Goal: Task Accomplishment & Management: Use online tool/utility

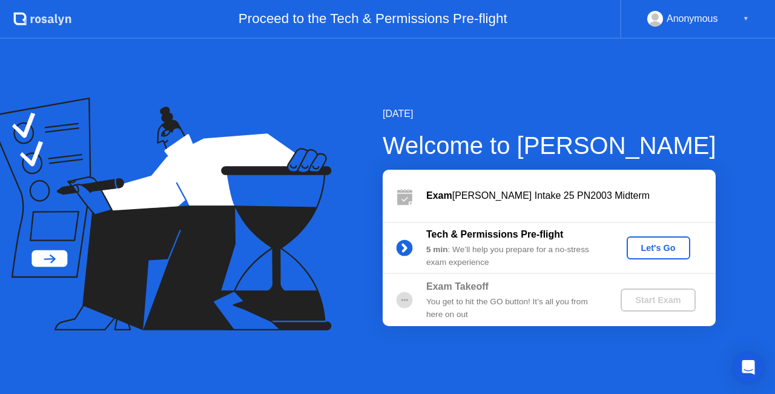
click at [664, 252] on div "Let's Go" at bounding box center [658, 248] width 54 height 10
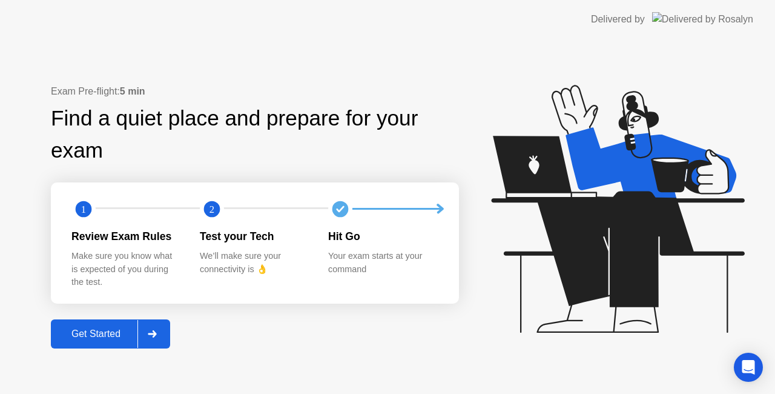
click at [90, 332] on div "Get Started" at bounding box center [95, 333] width 83 height 11
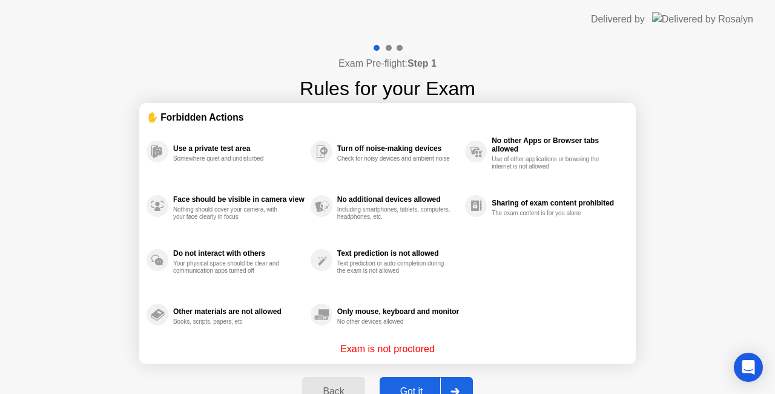
click at [414, 383] on button "Got it" at bounding box center [426, 391] width 93 height 29
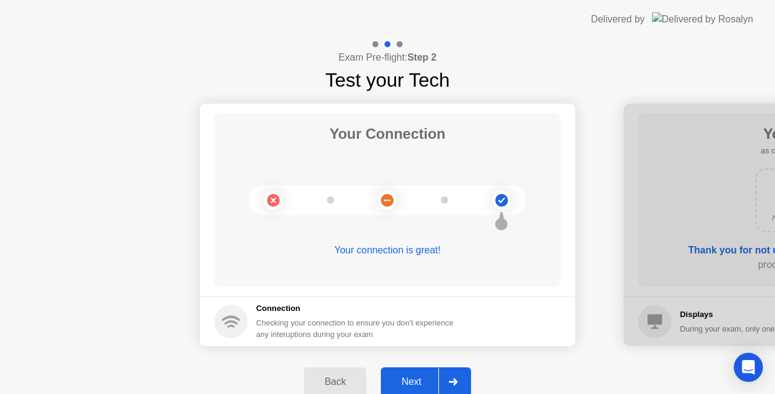
click at [421, 376] on div "Next" at bounding box center [411, 381] width 54 height 11
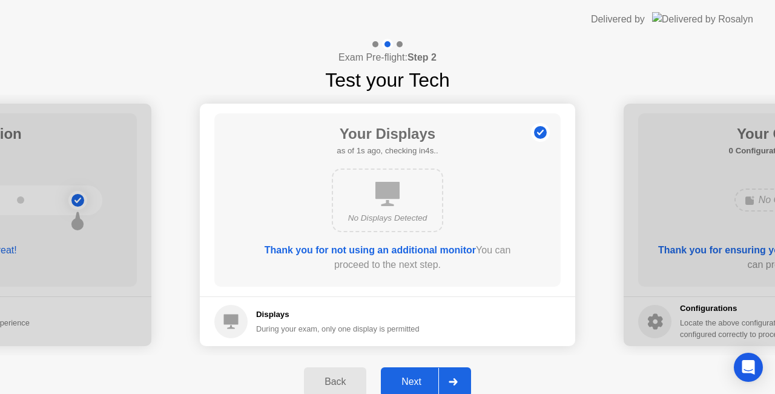
click at [421, 376] on div "Next" at bounding box center [411, 381] width 54 height 11
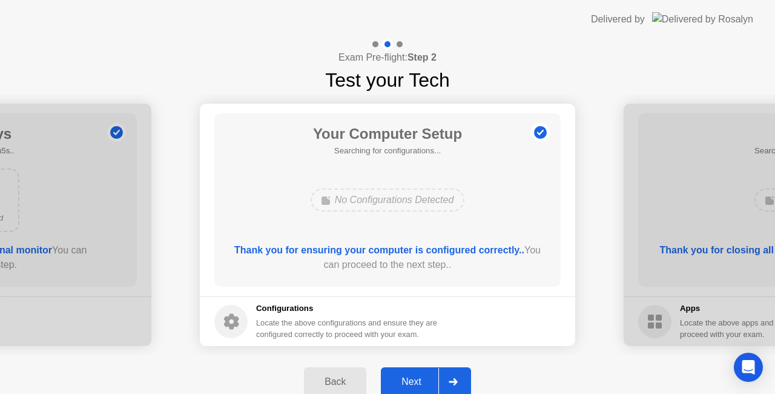
click at [421, 376] on div "Next" at bounding box center [411, 381] width 54 height 11
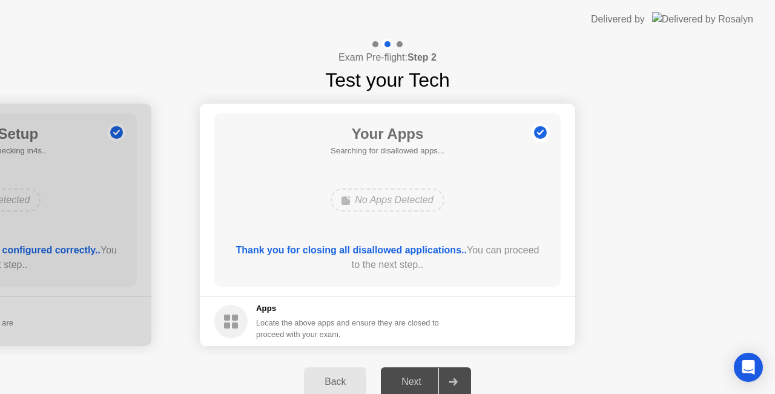
click at [421, 376] on div "Next" at bounding box center [411, 381] width 54 height 11
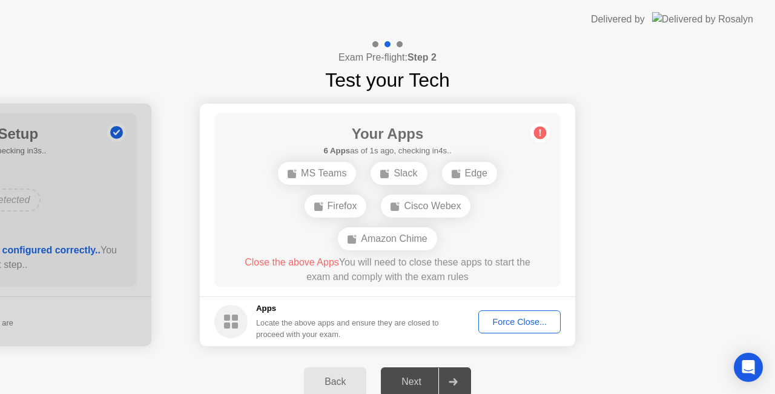
click at [507, 311] on button "Force Close..." at bounding box center [519, 321] width 82 height 23
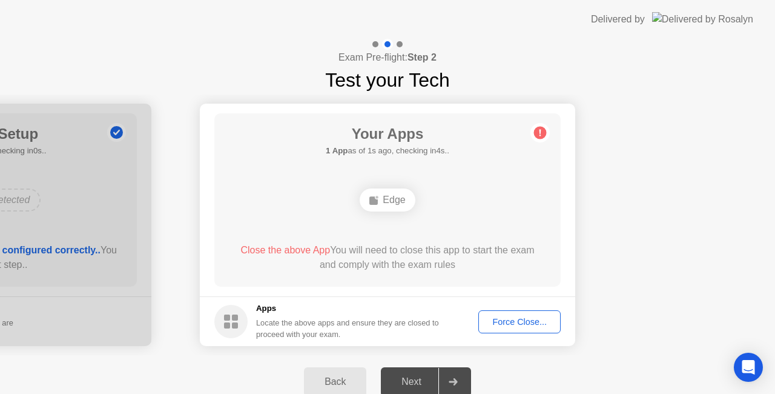
click at [510, 313] on button "Force Close..." at bounding box center [519, 321] width 82 height 23
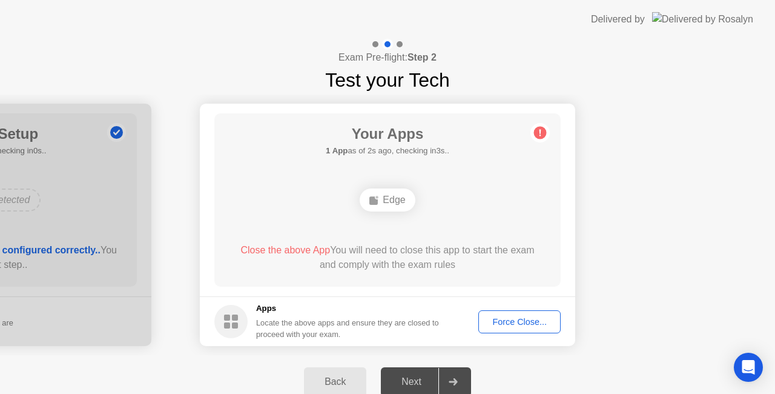
click at [513, 325] on div "Force Close..." at bounding box center [520, 322] width 74 height 10
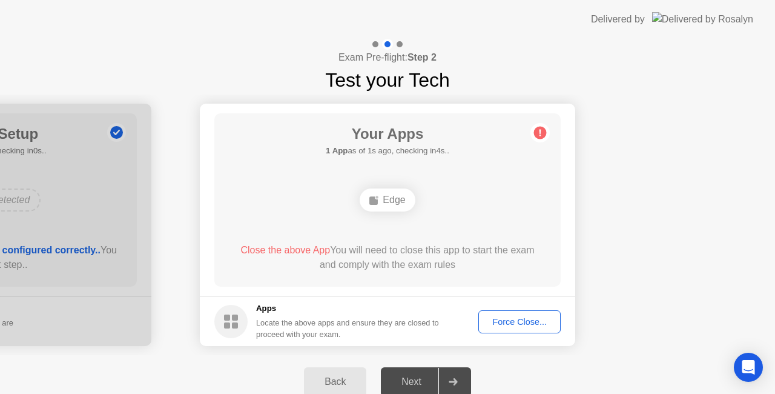
click at [504, 320] on div "Force Close..." at bounding box center [520, 322] width 74 height 10
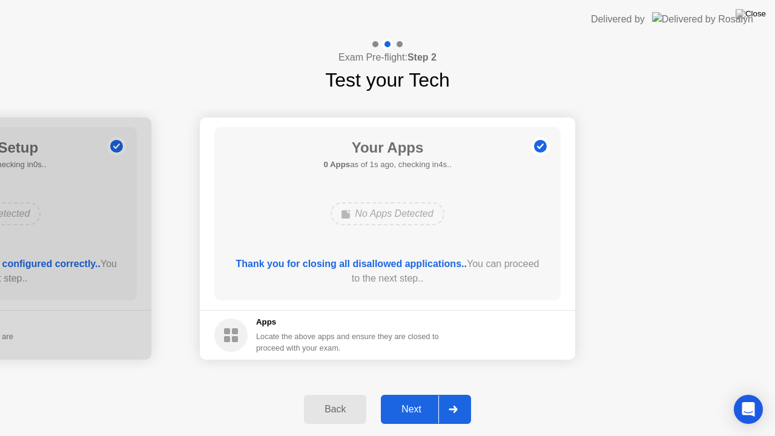
click at [417, 393] on div "Next" at bounding box center [411, 409] width 54 height 11
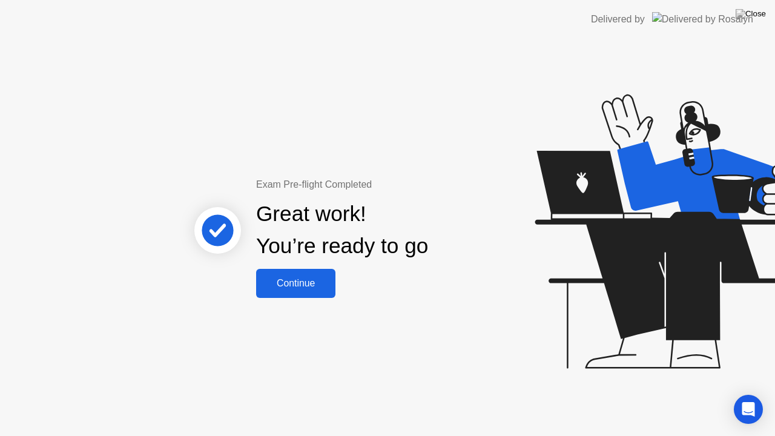
click at [305, 278] on div "Continue" at bounding box center [296, 283] width 72 height 11
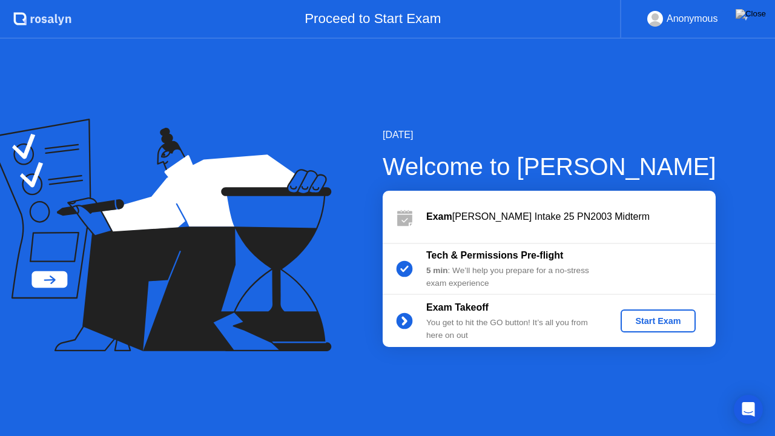
click at [653, 316] on div "Start Exam" at bounding box center [657, 321] width 65 height 10
